Goal: Task Accomplishment & Management: Manage account settings

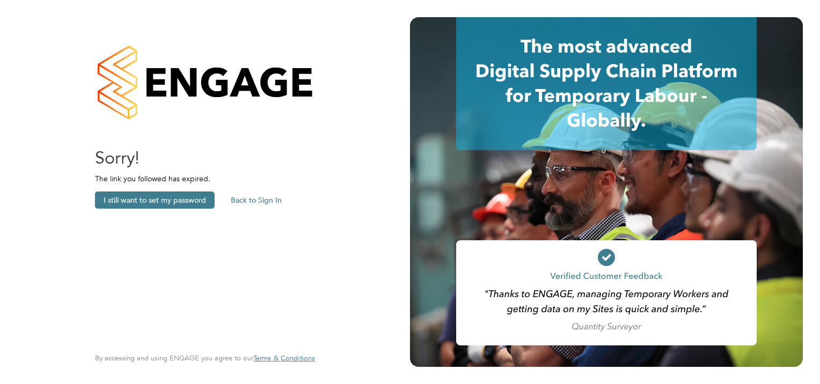
click at [256, 200] on button "Back to Sign In" at bounding box center [256, 200] width 68 height 17
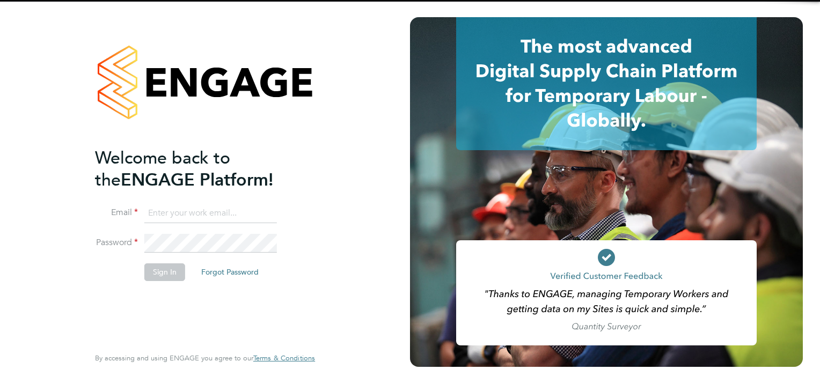
type input "[EMAIL_ADDRESS][PERSON_NAME][DOMAIN_NAME]"
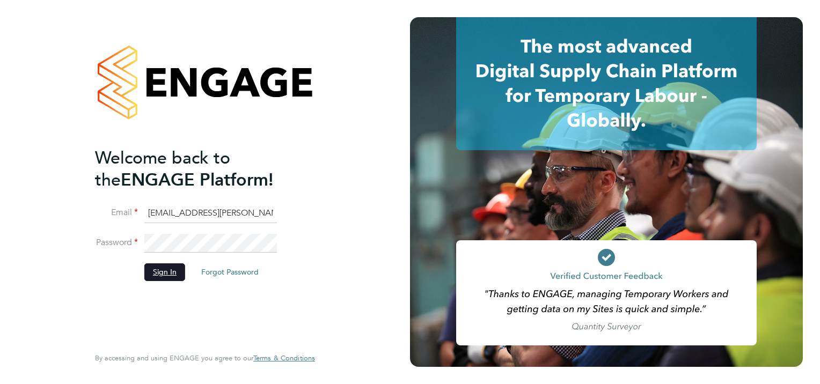
click at [159, 266] on button "Sign In" at bounding box center [164, 271] width 41 height 17
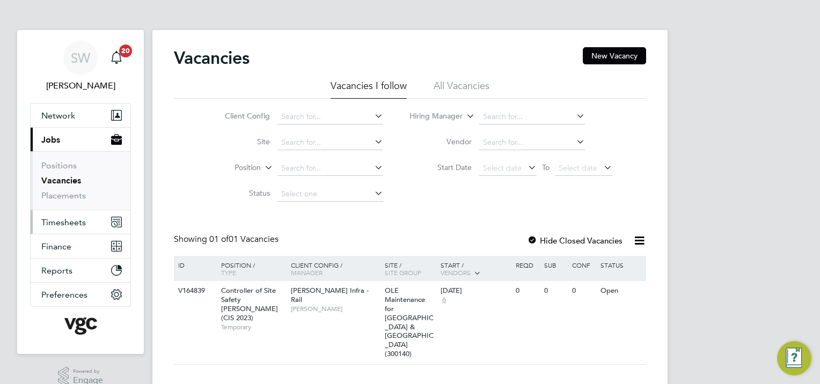
click at [69, 221] on span "Timesheets" at bounding box center [63, 222] width 45 height 10
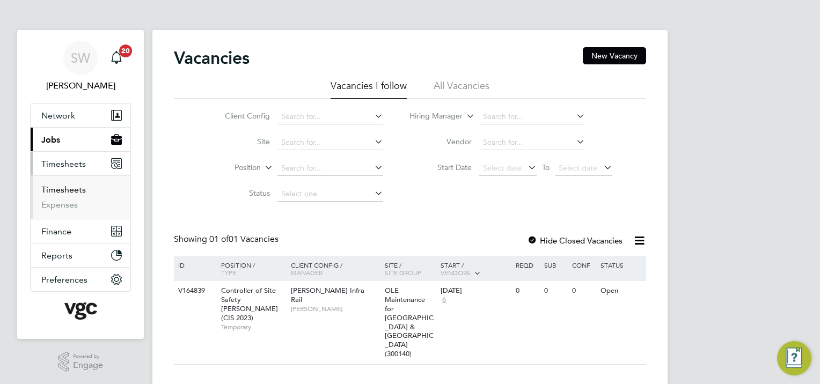
click at [69, 189] on link "Timesheets" at bounding box center [63, 190] width 45 height 10
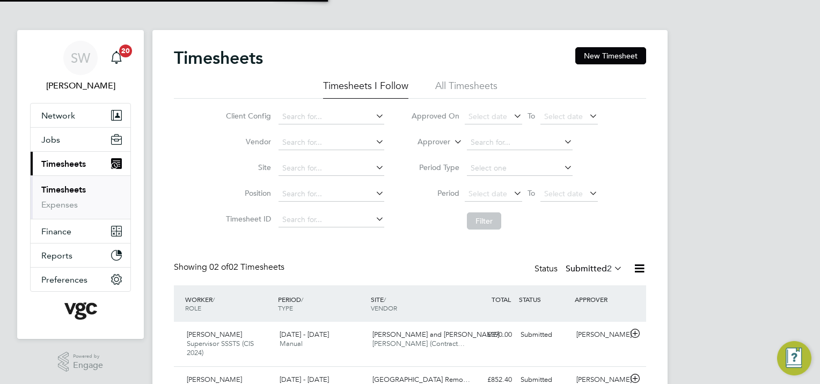
scroll to position [27, 93]
click at [590, 339] on div "Andrei Ciocan" at bounding box center [600, 335] width 56 height 18
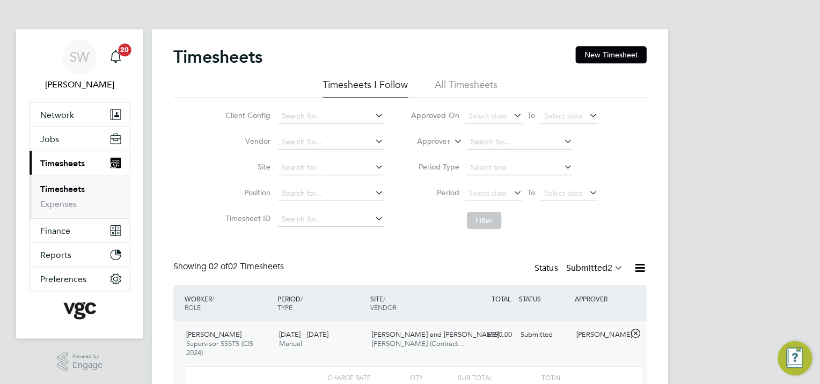
scroll to position [0, 0]
click at [603, 342] on div "Andrei Ciocan" at bounding box center [600, 335] width 56 height 18
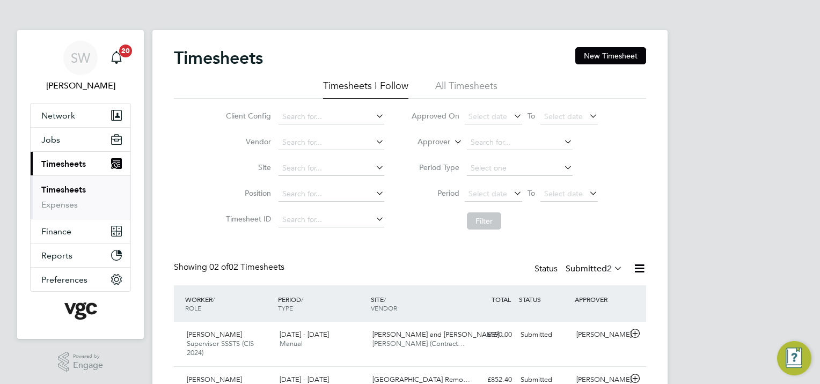
drag, startPoint x: 738, startPoint y: 341, endPoint x: 708, endPoint y: 402, distance: 68.1
click at [708, 384] on html "SW Simon Woodcock Notifications 20 Applications: Network Team Members Businesse…" at bounding box center [410, 225] width 820 height 451
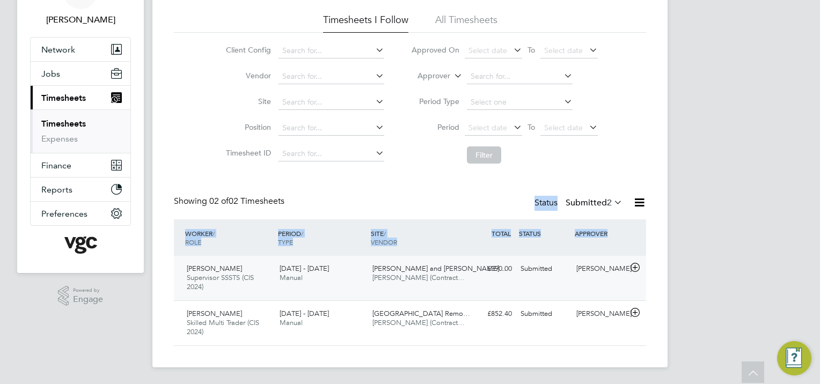
drag, startPoint x: 723, startPoint y: 273, endPoint x: 630, endPoint y: 292, distance: 95.3
click at [630, 292] on div "SW Simon Woodcock Notifications 20 Applications: Network Team Members Businesse…" at bounding box center [410, 159] width 820 height 451
drag, startPoint x: 630, startPoint y: 292, endPoint x: 595, endPoint y: 271, distance: 40.7
click at [595, 271] on div "Andrei Ciocan" at bounding box center [600, 269] width 56 height 18
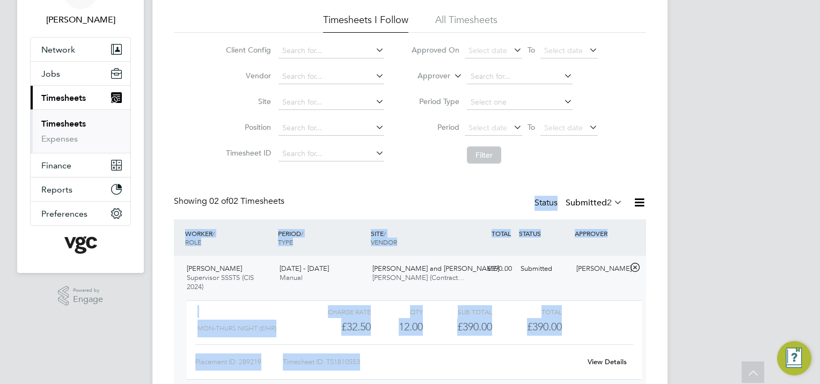
scroll to position [18, 104]
click at [605, 364] on link "View Details" at bounding box center [606, 361] width 39 height 9
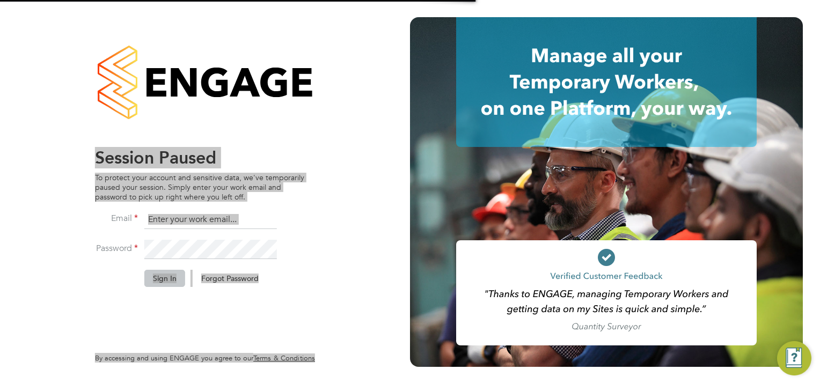
type input "[EMAIL_ADDRESS][PERSON_NAME][DOMAIN_NAME]"
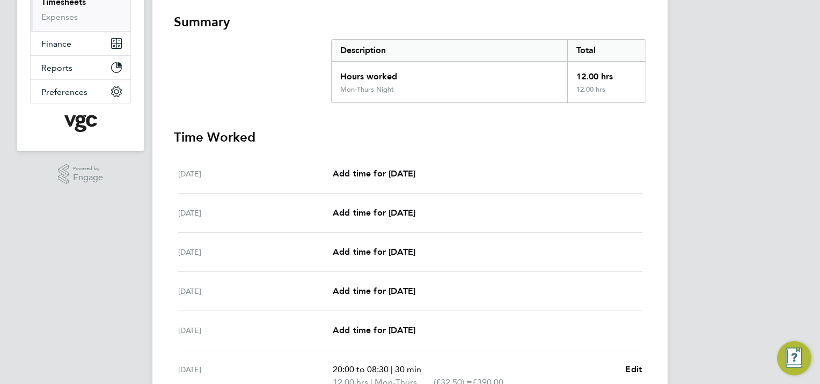
scroll to position [337, 0]
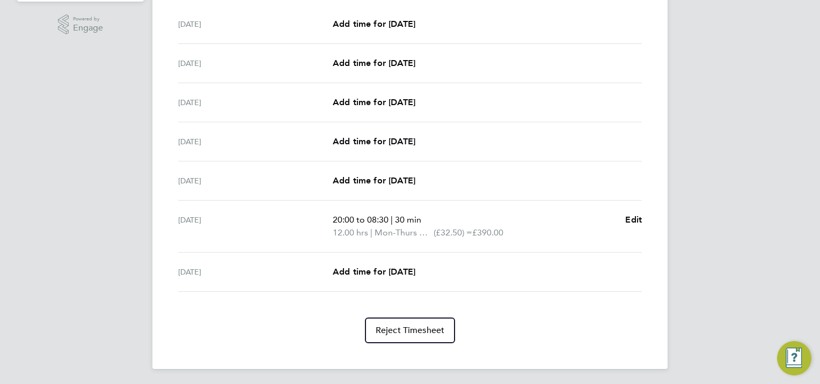
drag, startPoint x: 643, startPoint y: 285, endPoint x: 586, endPoint y: 267, distance: 59.7
click at [586, 267] on section "Summary Description Total Hours worked 12.00 hrs Mon-Thurs Night 12.00 hrs Time…" at bounding box center [410, 104] width 472 height 480
click at [646, 221] on div "Back Following Olaniyi Ogunbunmi's Timesheet 23 - 29 Aug 2025 £390. 00 "Supervi…" at bounding box center [409, 31] width 515 height 677
click at [637, 220] on span "Edit" at bounding box center [633, 220] width 17 height 10
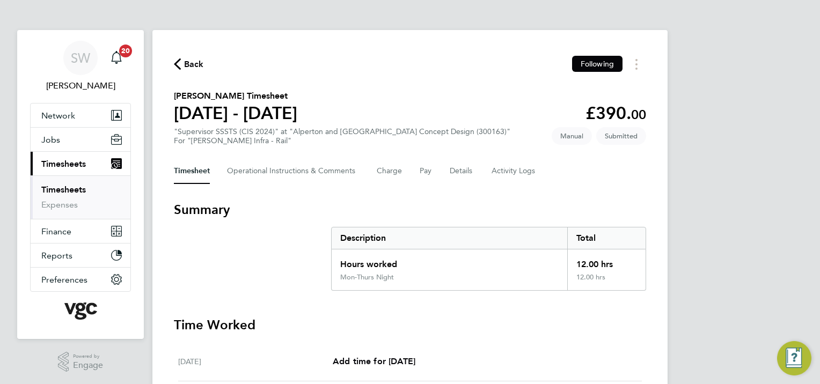
select select "30"
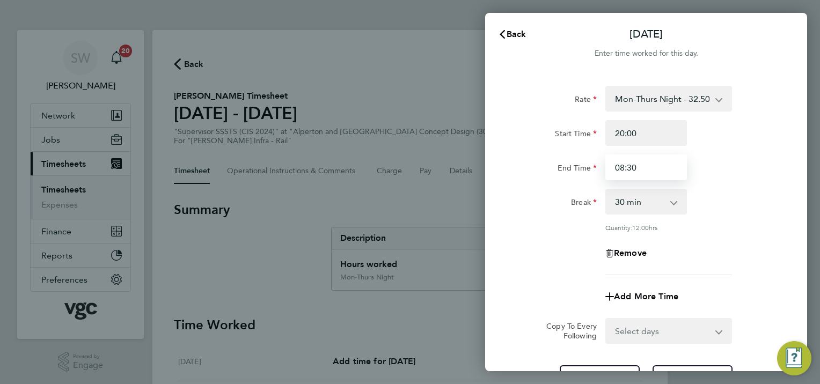
click at [622, 166] on input "08:30" at bounding box center [646, 168] width 82 height 26
type input "06:30"
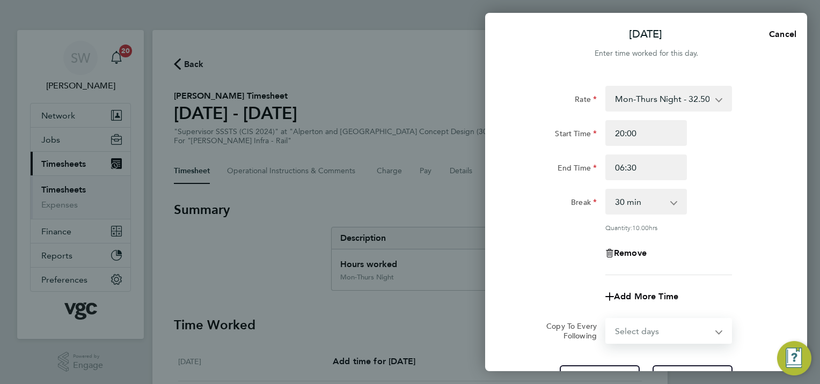
drag, startPoint x: 707, startPoint y: 324, endPoint x: 712, endPoint y: 384, distance: 60.3
click at [712, 0] on html "SW Simon Woodcock Notifications 20 Applications: Network Team Members Businesse…" at bounding box center [410, 0] width 820 height 0
drag, startPoint x: 754, startPoint y: 363, endPoint x: 695, endPoint y: 346, distance: 61.6
click at [695, 346] on div "Rate Mon-Thurs Night - 32.50 Mon-Fri Day - 28.26 Bank Hol - 42.39 Xmas / NY - 5…" at bounding box center [646, 238] width 322 height 331
drag, startPoint x: 695, startPoint y: 346, endPoint x: 680, endPoint y: 234, distance: 112.1
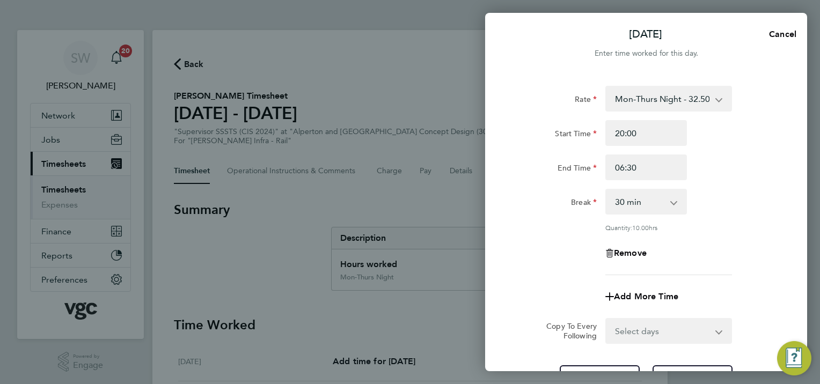
click at [680, 234] on div "Rate Mon-Thurs Night - 32.50 Mon-Fri Day - 28.26 Bank Hol - 42.39 Xmas / NY - 5…" at bounding box center [646, 238] width 322 height 331
click at [511, 384] on div "Thu 28 Aug Cancel Enter time worked for this day. Rate Mon-Thurs Night - 32.50 …" at bounding box center [410, 192] width 820 height 384
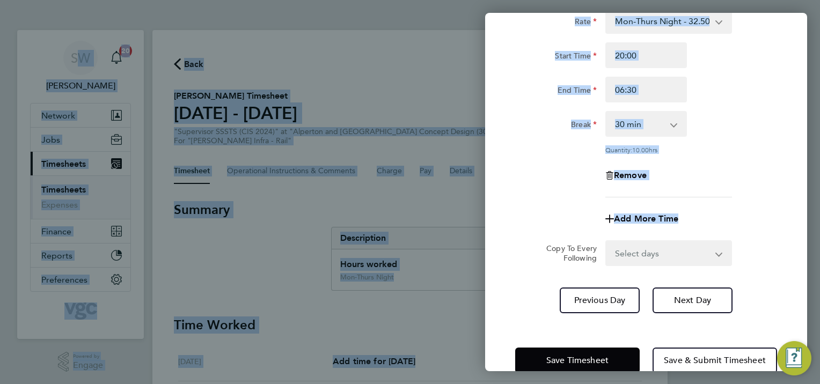
scroll to position [100, 0]
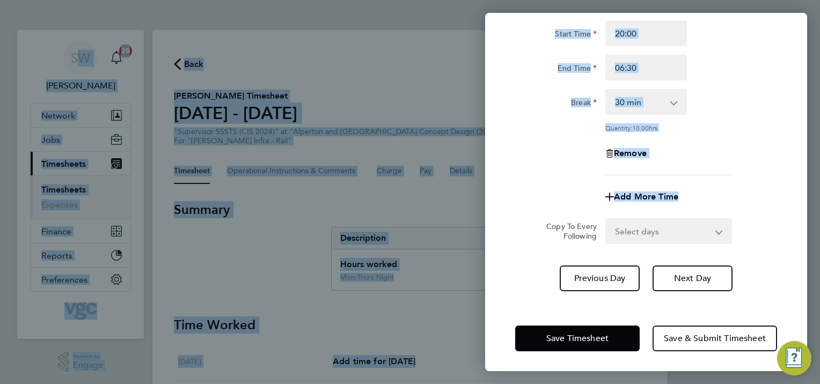
drag, startPoint x: 517, startPoint y: 352, endPoint x: 516, endPoint y: 394, distance: 42.4
click at [516, 0] on html "SW Simon Woodcock Notifications 20 Applications: Network Team Members Businesse…" at bounding box center [410, 0] width 820 height 0
drag, startPoint x: 516, startPoint y: 394, endPoint x: 516, endPoint y: 339, distance: 55.3
click at [516, 339] on button "Save Timesheet" at bounding box center [577, 339] width 124 height 26
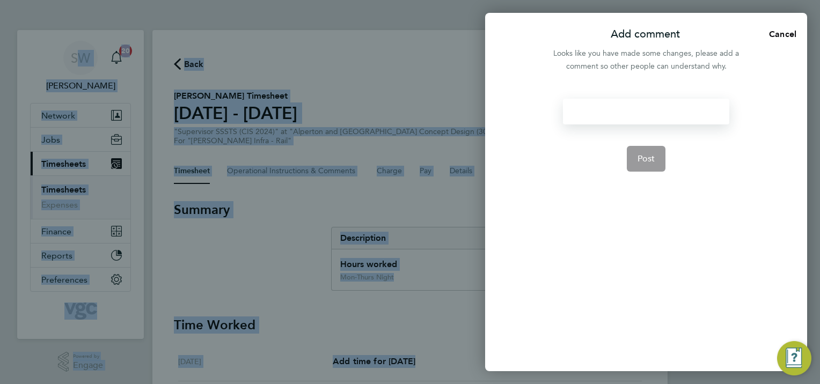
click at [582, 117] on div at bounding box center [646, 112] width 166 height 26
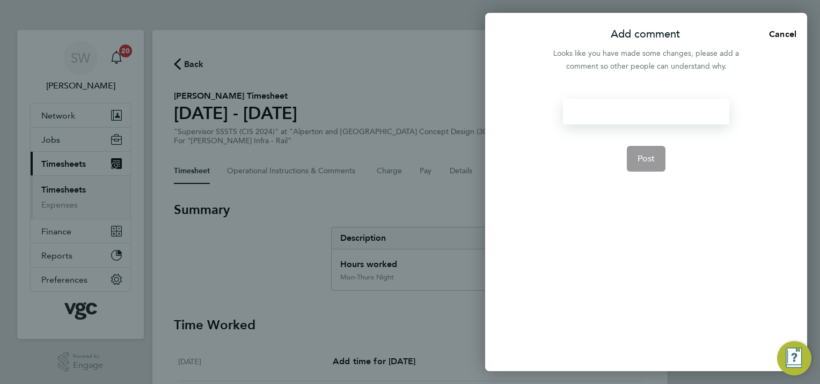
click at [582, 117] on div at bounding box center [646, 112] width 166 height 26
click at [642, 159] on span "Post" at bounding box center [646, 158] width 18 height 11
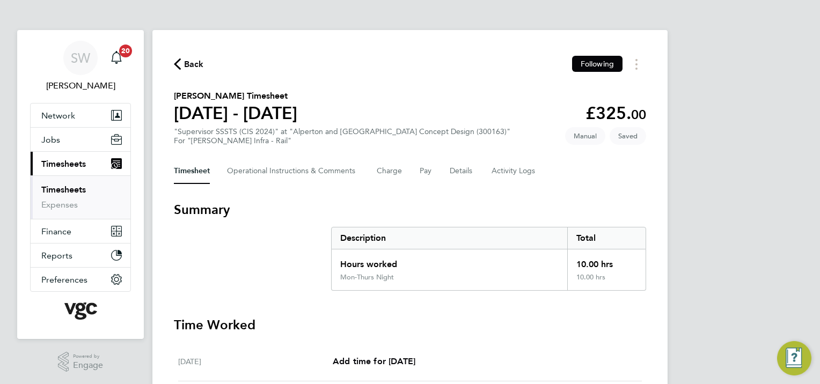
scroll to position [338, 0]
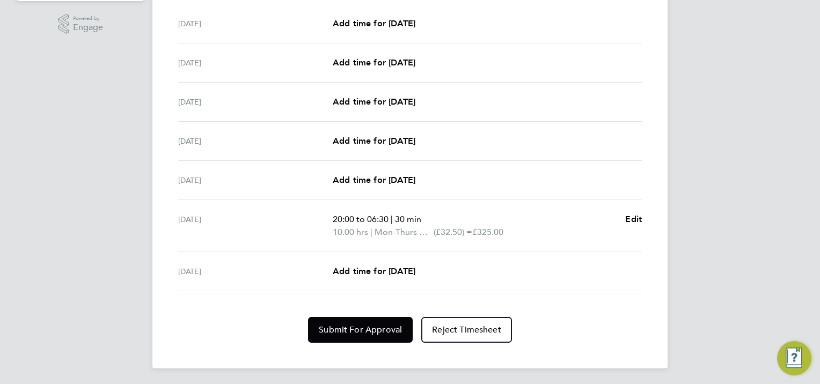
drag, startPoint x: 691, startPoint y: 351, endPoint x: 701, endPoint y: 404, distance: 53.6
click at [701, 384] on html "SW Simon Woodcock Notifications 20 Applications: Network Team Members Businesse…" at bounding box center [410, 24] width 820 height 724
click at [254, 314] on section "Time Worked Sat 23 Aug Add time for Sat 23 Aug Add time for Sat 23 Aug Sun 24 A…" at bounding box center [410, 161] width 472 height 364
click at [340, 335] on button "Submit For Approval" at bounding box center [360, 330] width 105 height 26
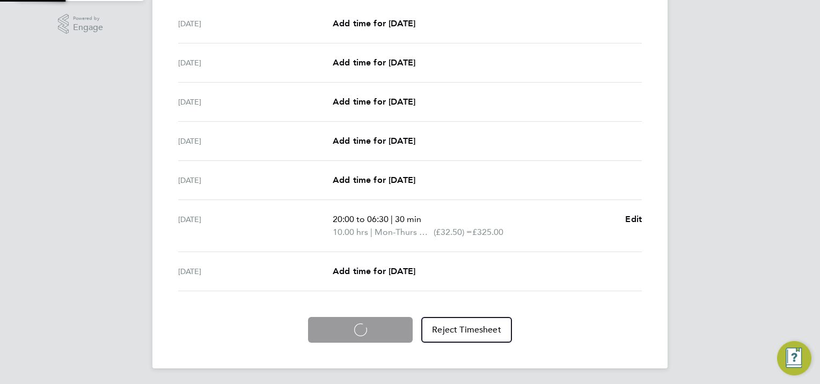
scroll to position [337, 0]
